Goal: Task Accomplishment & Management: Use online tool/utility

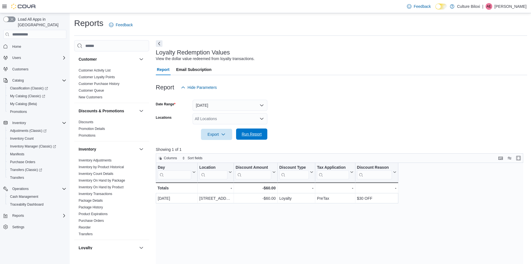
scroll to position [84, 0]
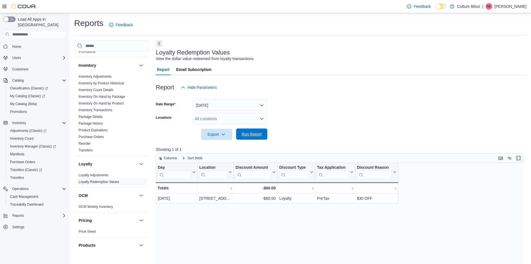
click at [261, 134] on span "Run Report" at bounding box center [252, 134] width 20 height 6
